Goal: Transaction & Acquisition: Purchase product/service

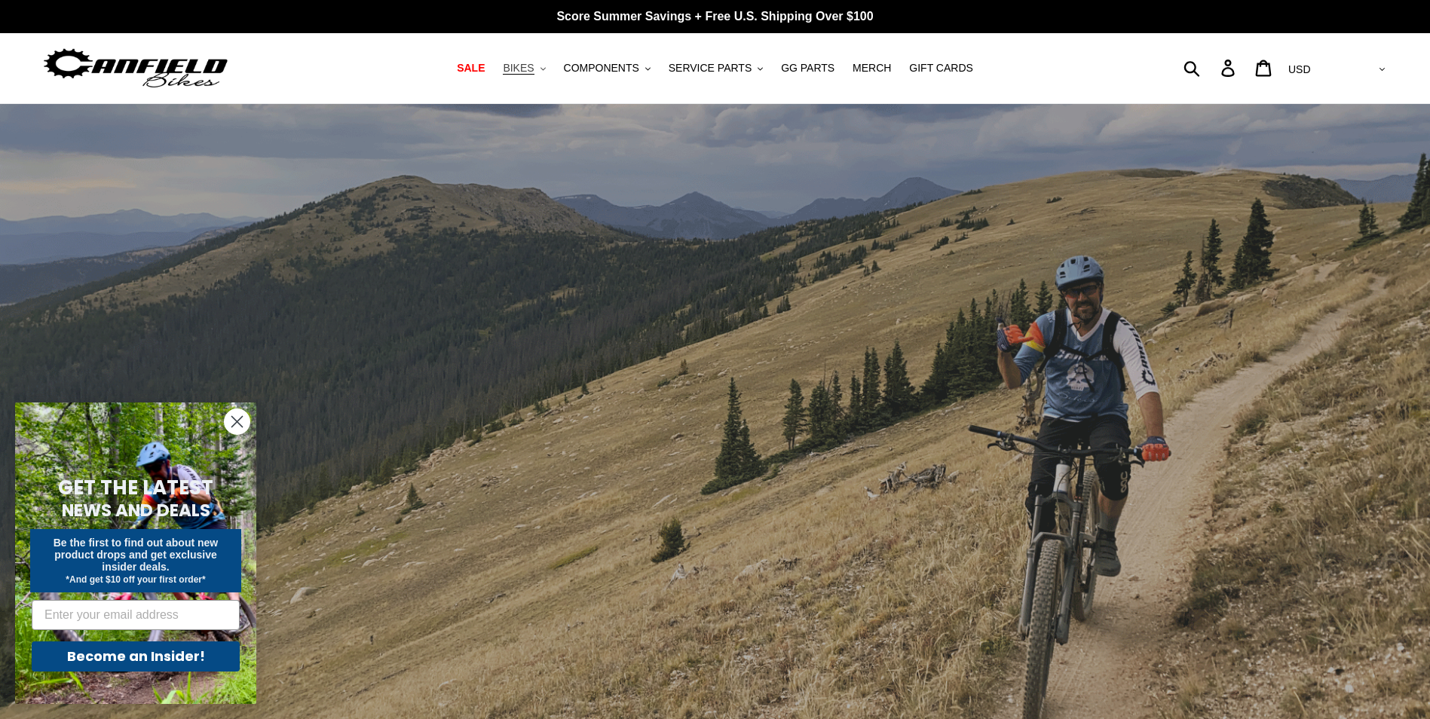
click at [534, 72] on span "BIKES" at bounding box center [518, 68] width 31 height 13
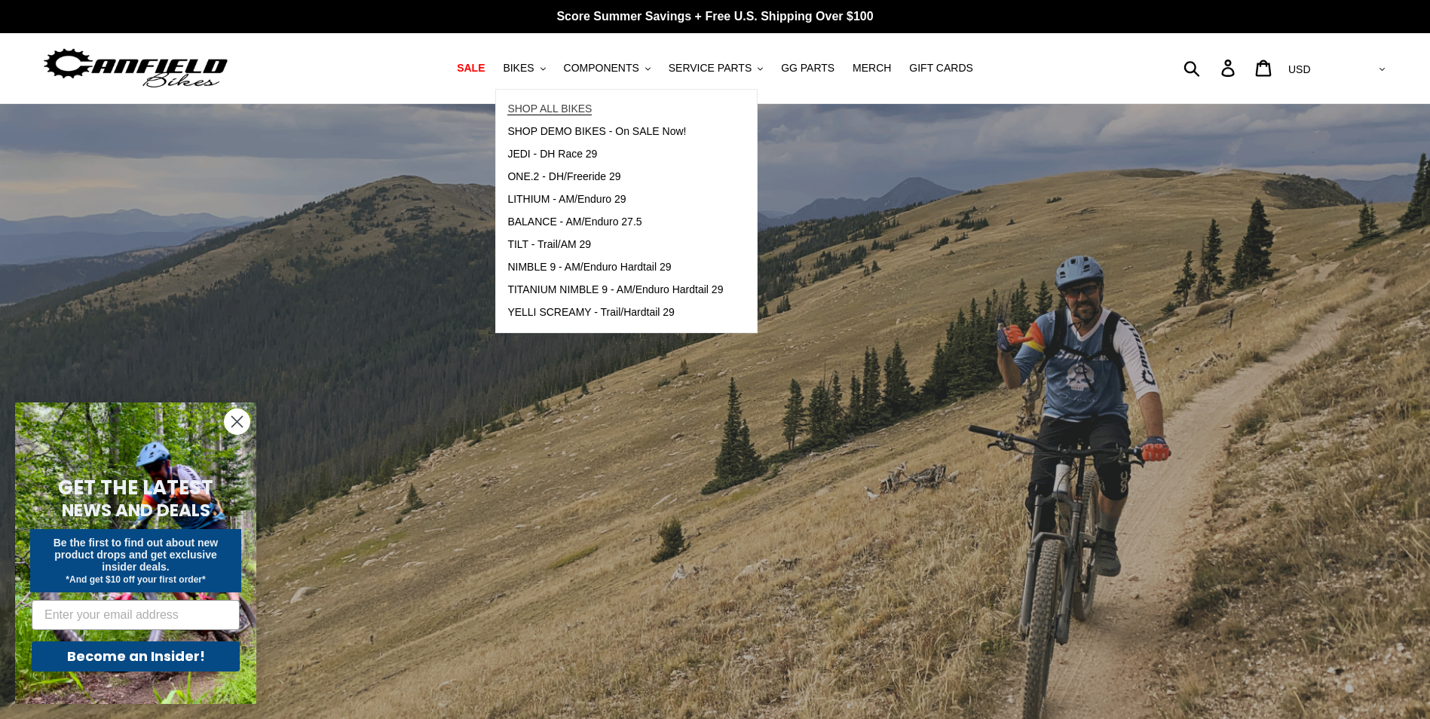
click at [546, 106] on span "SHOP ALL BIKES" at bounding box center [549, 109] width 84 height 13
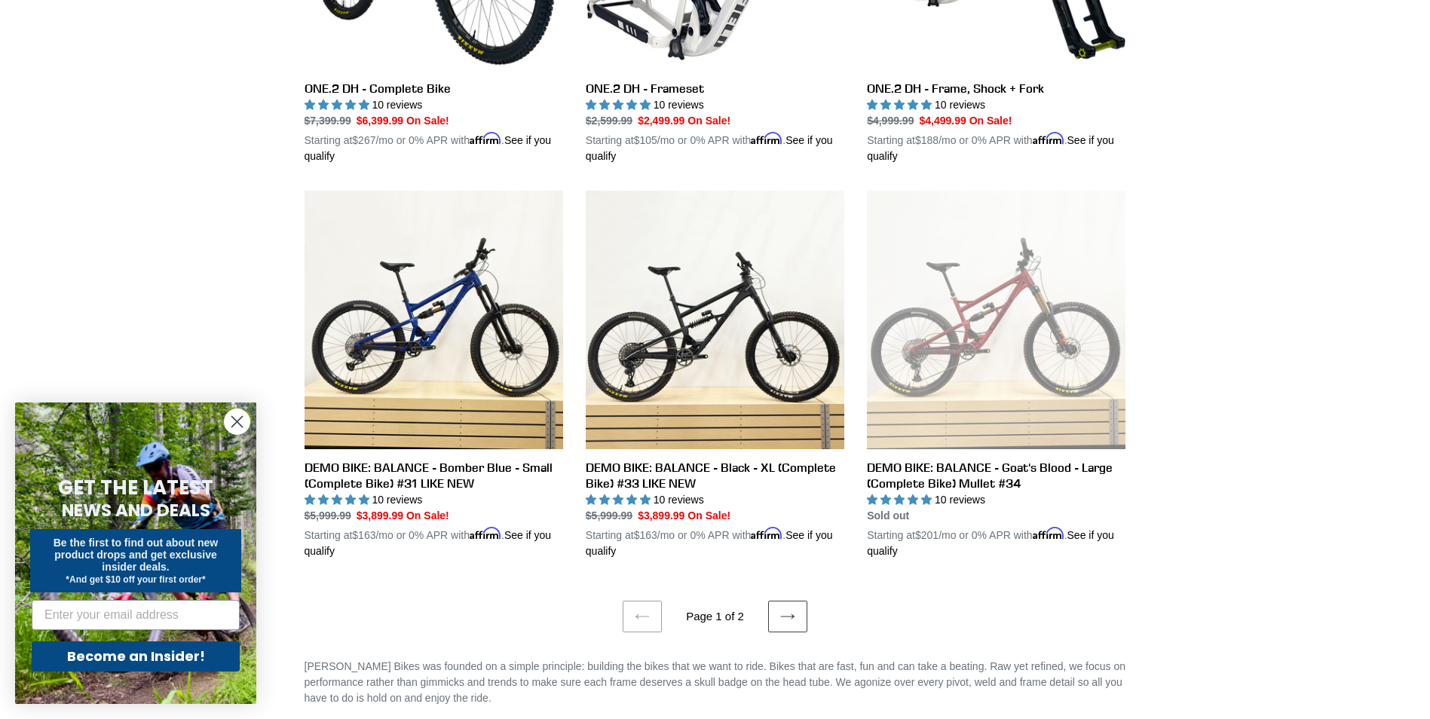
scroll to position [2939, 0]
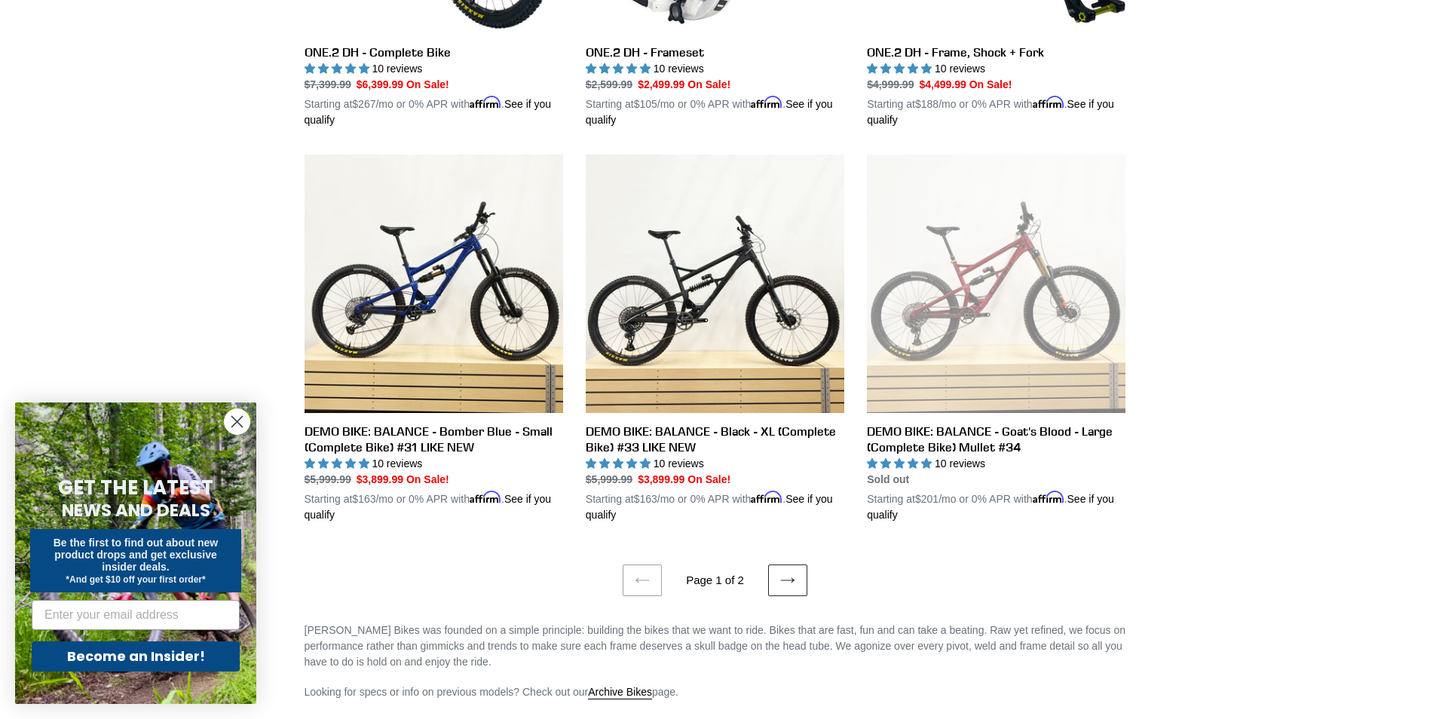
click at [788, 573] on icon at bounding box center [787, 580] width 15 height 15
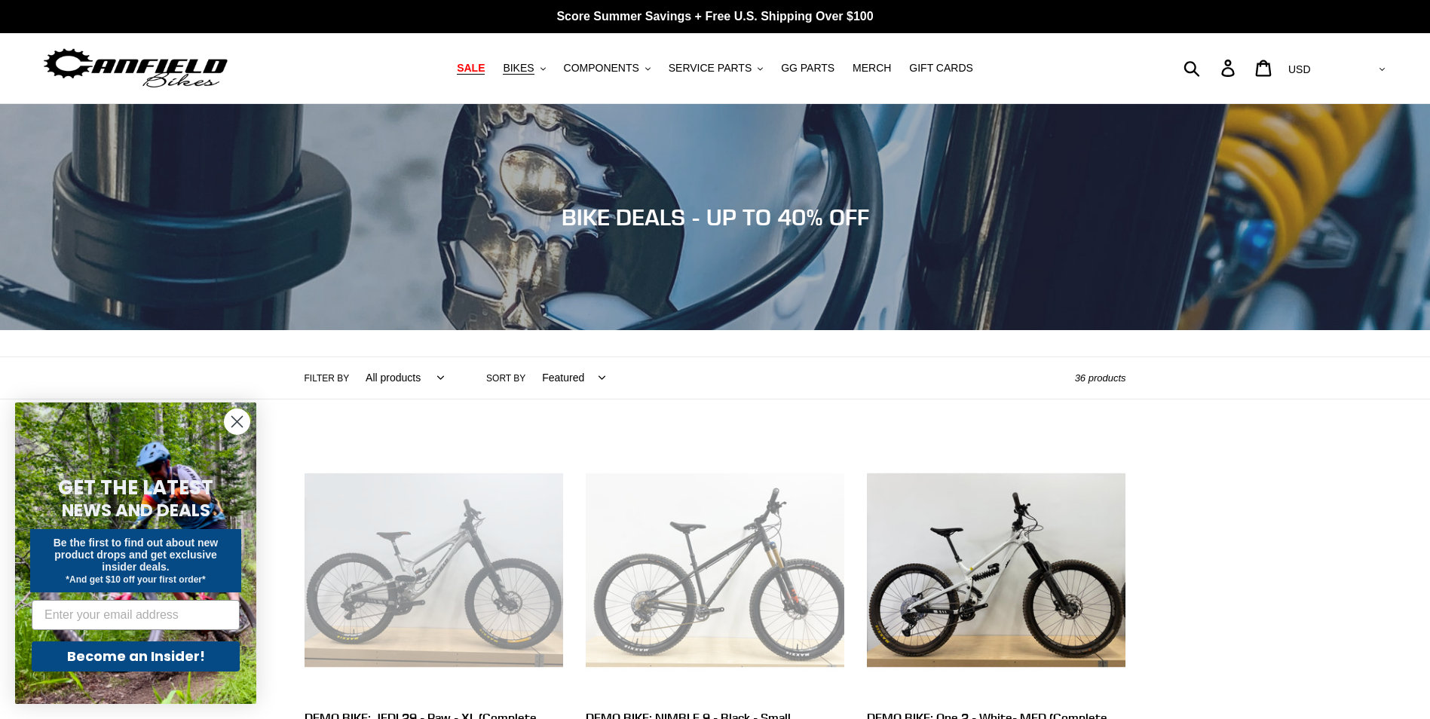
click at [485, 69] on span "SALE" at bounding box center [471, 68] width 28 height 13
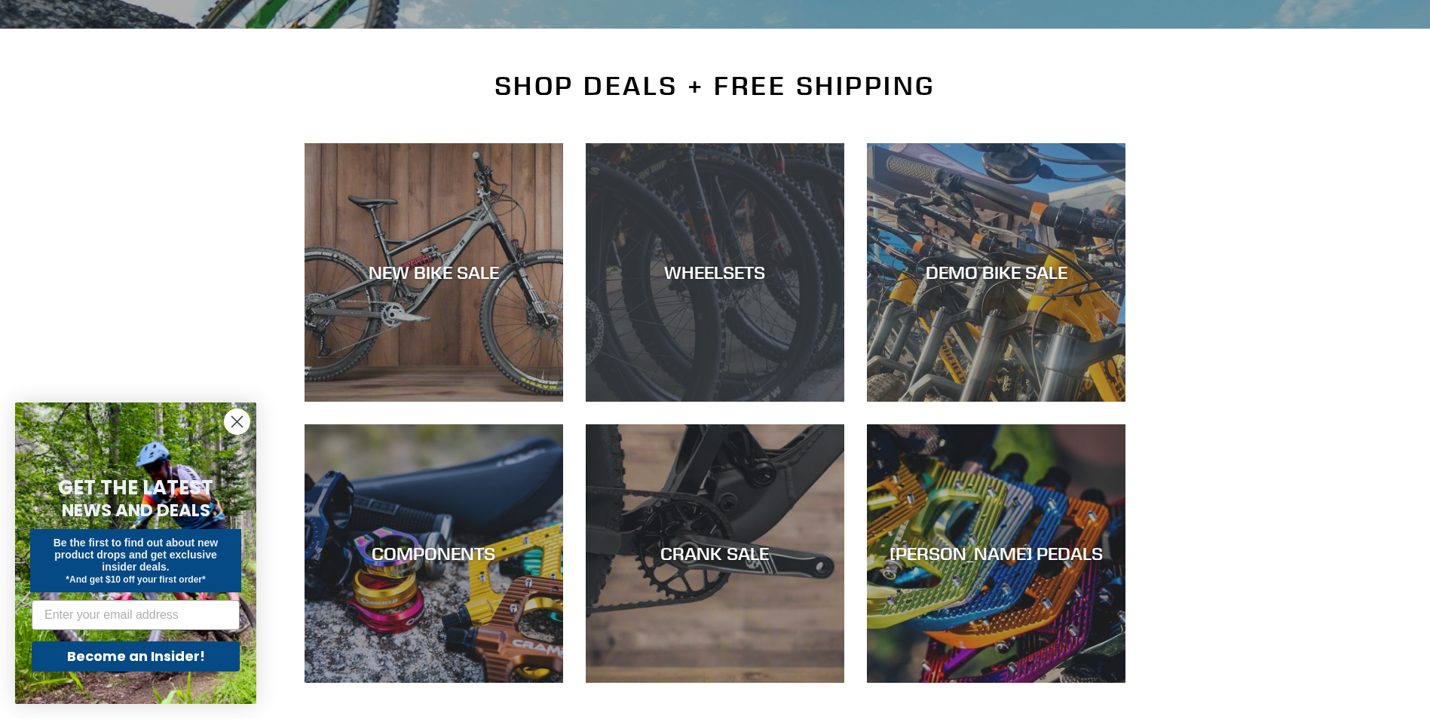
scroll to position [377, 0]
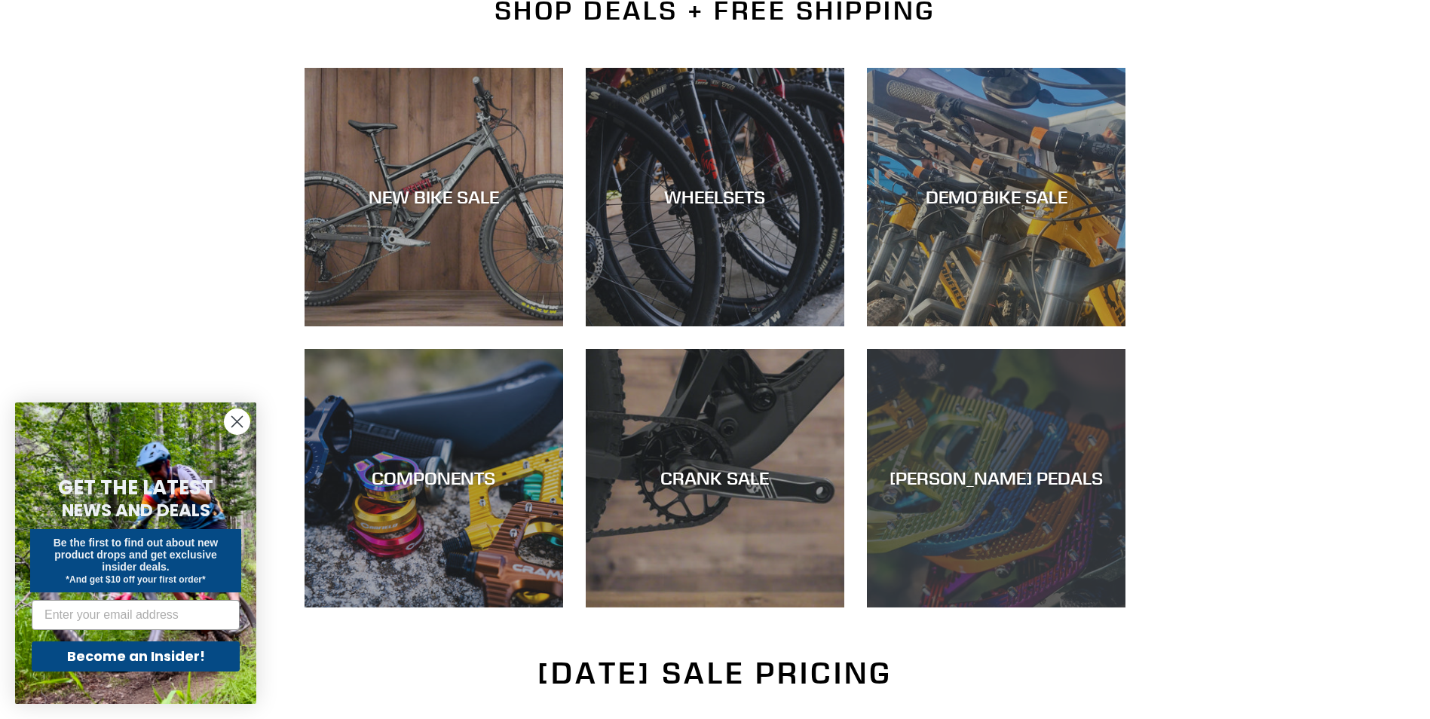
click at [951, 467] on div "CANFIELD PEDALS" at bounding box center [996, 478] width 259 height 22
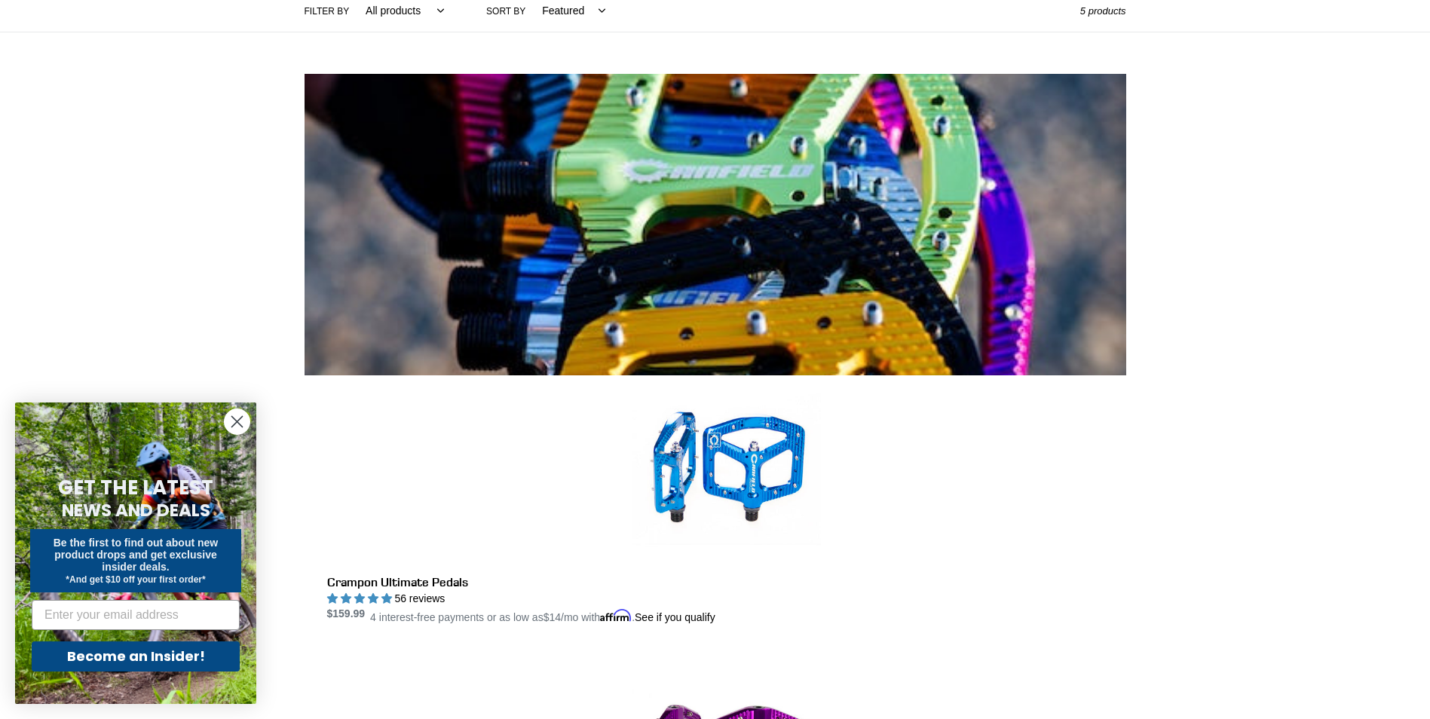
scroll to position [452, 0]
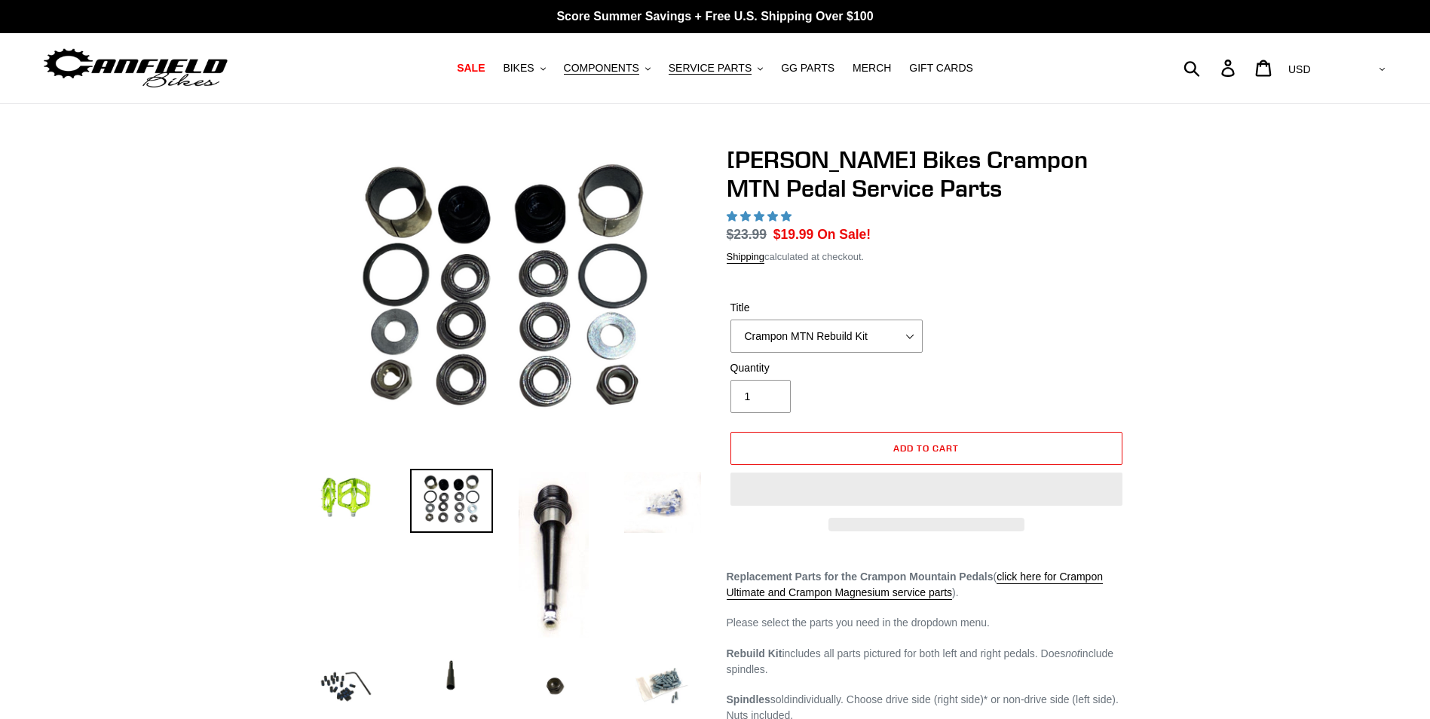
select select "highest-rating"
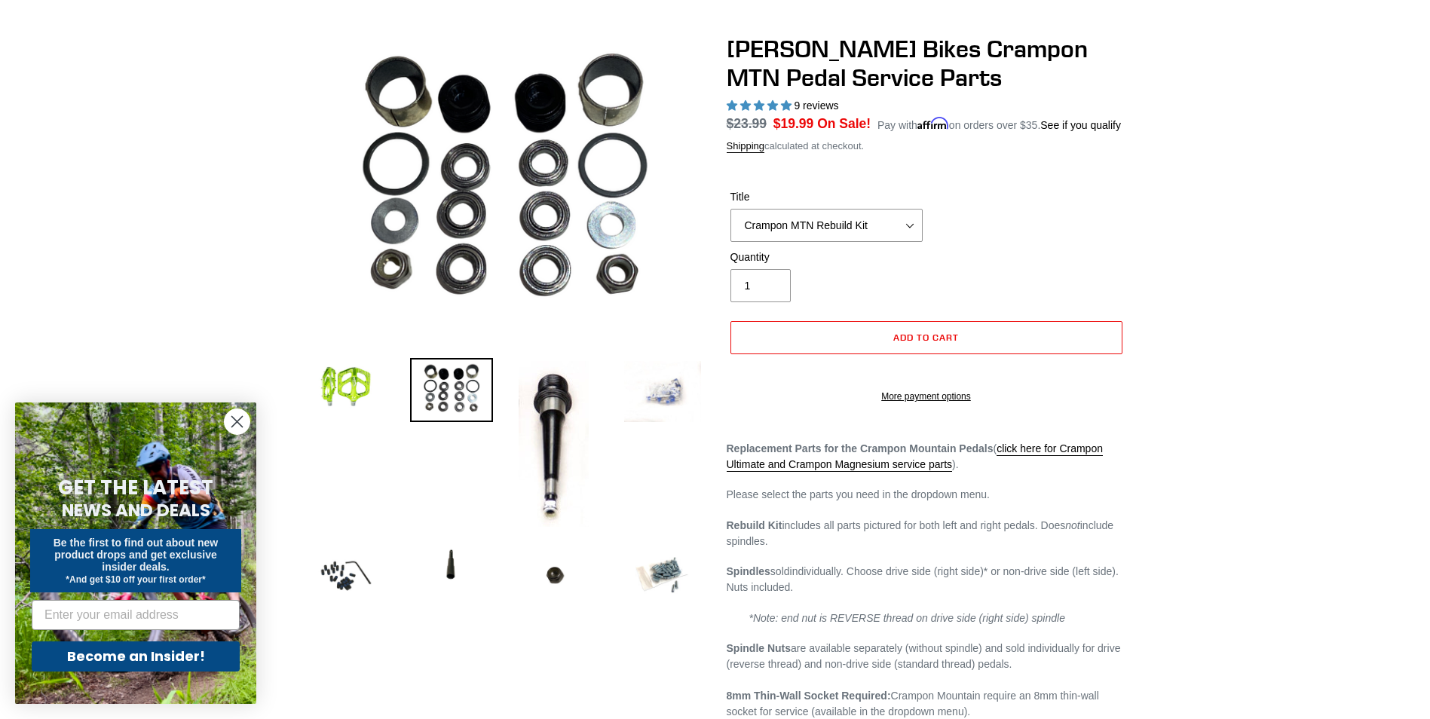
scroll to position [151, 0]
